Goal: Information Seeking & Learning: Learn about a topic

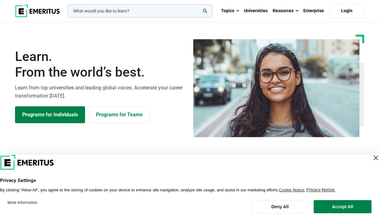
click at [372, 158] on div "Close Layer" at bounding box center [376, 158] width 9 height 9
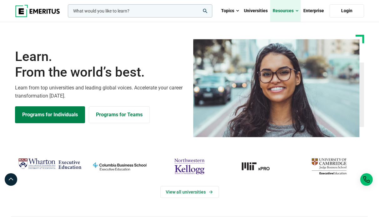
click at [282, 11] on link "Resources" at bounding box center [285, 11] width 31 height 22
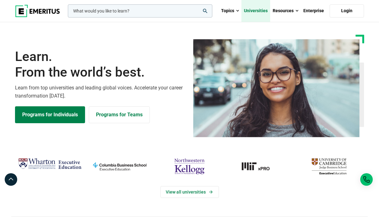
click at [254, 9] on link "Universities" at bounding box center [255, 11] width 29 height 22
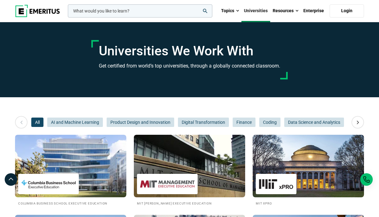
click at [180, 7] on input "woocommerce-product-search-field-0" at bounding box center [140, 10] width 144 height 13
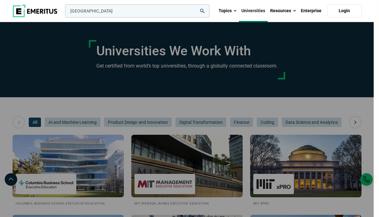
type input "[GEOGRAPHIC_DATA]"
click at [64, 13] on button "search" at bounding box center [64, 13] width 0 height 0
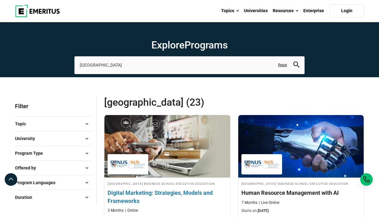
scroll to position [52, 0]
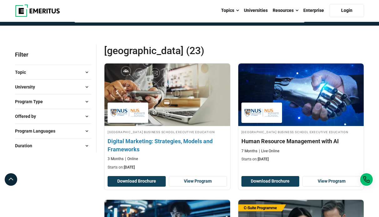
click at [162, 144] on h4 "Digital Marketing: Strategies, Models and Frameworks" at bounding box center [167, 145] width 119 height 16
